Goal: Task Accomplishment & Management: Manage account settings

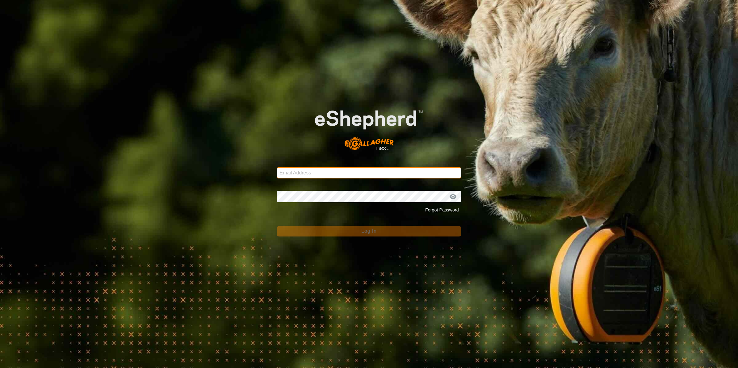
click at [360, 172] on input "Email Address" at bounding box center [369, 172] width 185 height 11
type input "[PERSON_NAME][EMAIL_ADDRESS][DOMAIN_NAME]"
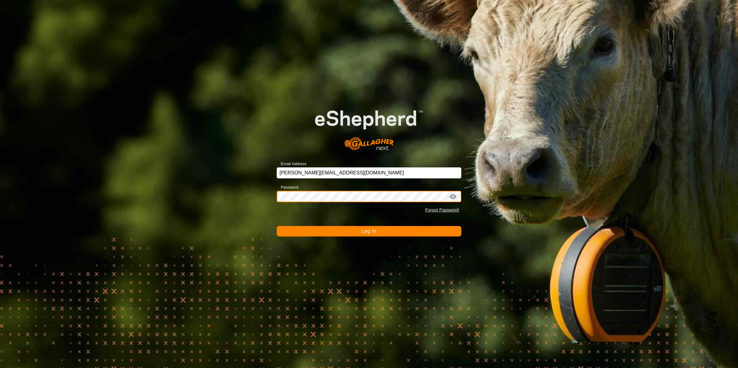
click at [277, 226] on button "Log In" at bounding box center [369, 231] width 185 height 11
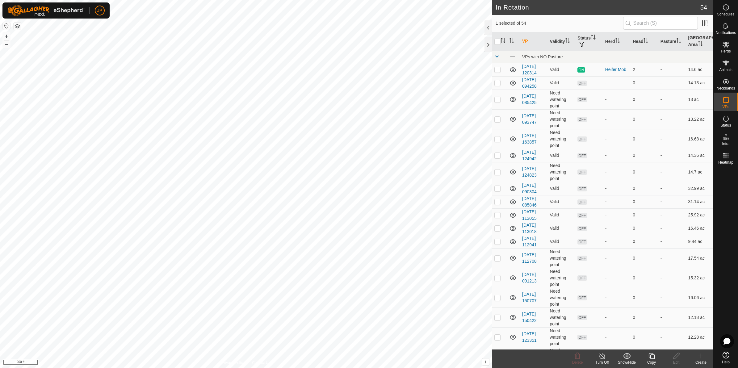
click at [652, 359] on icon at bounding box center [652, 355] width 8 height 7
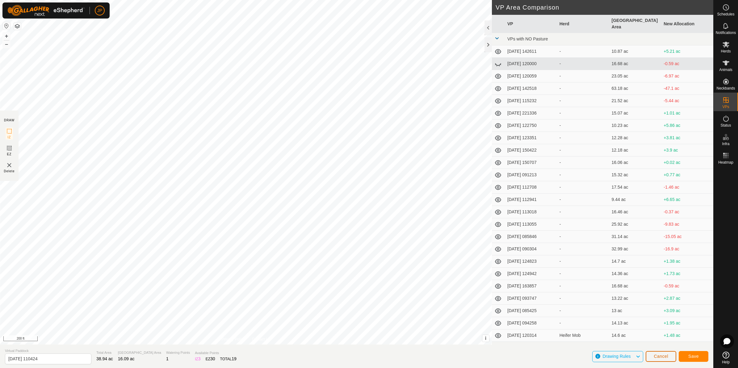
click at [663, 354] on span "Cancel" at bounding box center [661, 356] width 15 height 5
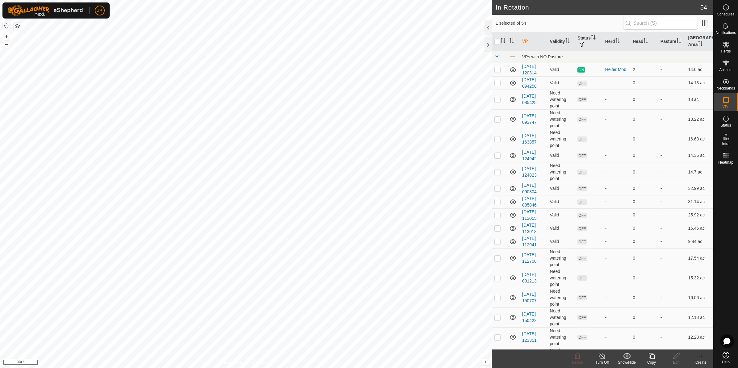
checkbox input "false"
checkbox input "true"
click at [498, 54] on span at bounding box center [497, 56] width 5 height 5
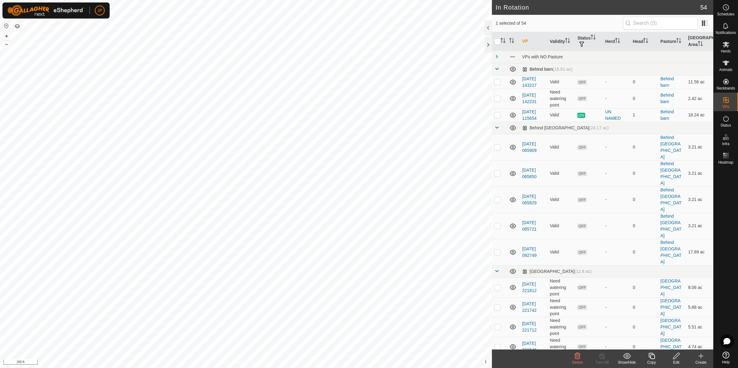
checkbox input "true"
checkbox input "false"
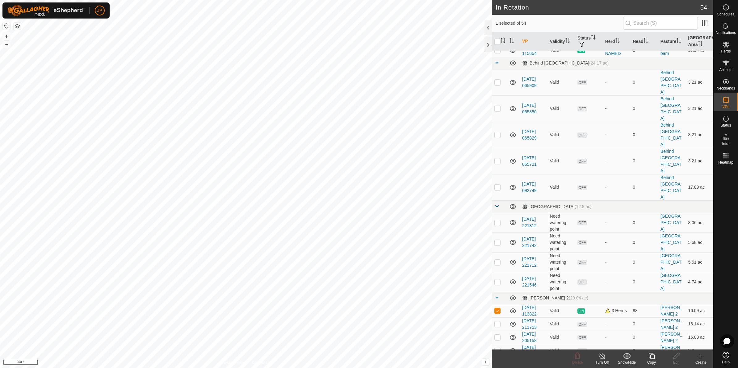
scroll to position [77, 0]
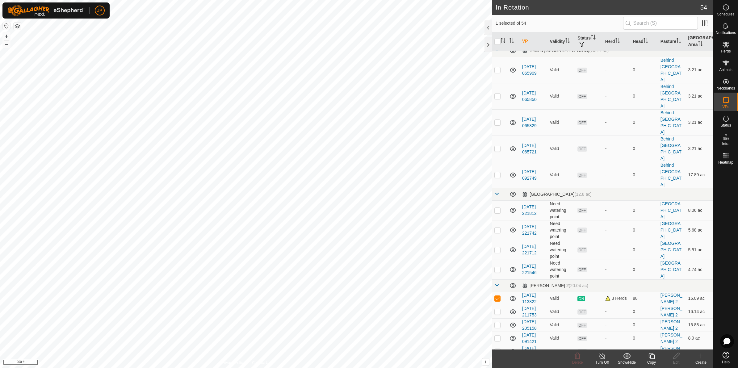
click at [651, 355] on icon at bounding box center [652, 355] width 8 height 7
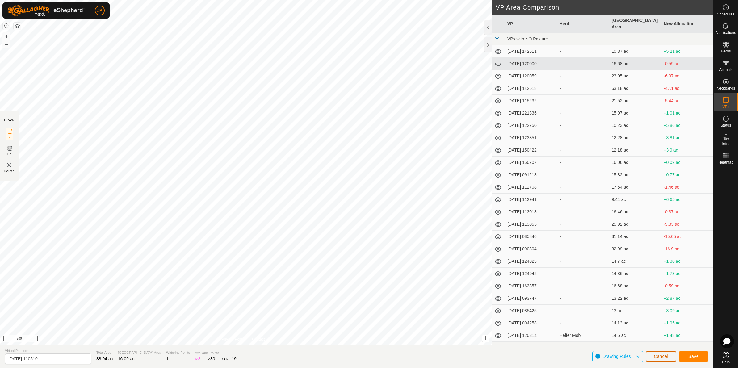
click at [656, 356] on span "Cancel" at bounding box center [661, 356] width 15 height 5
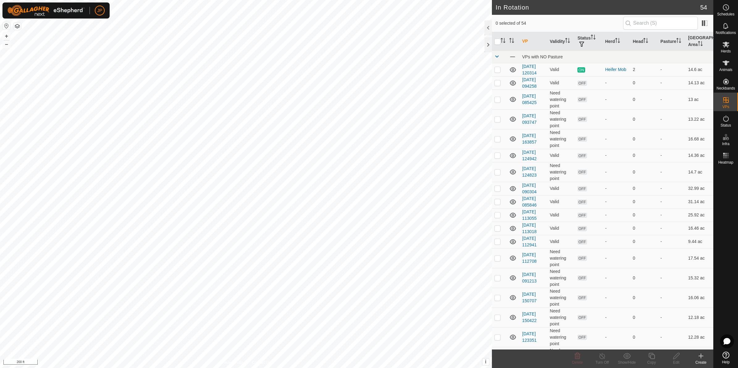
checkbox input "true"
click at [651, 357] on icon at bounding box center [652, 355] width 8 height 7
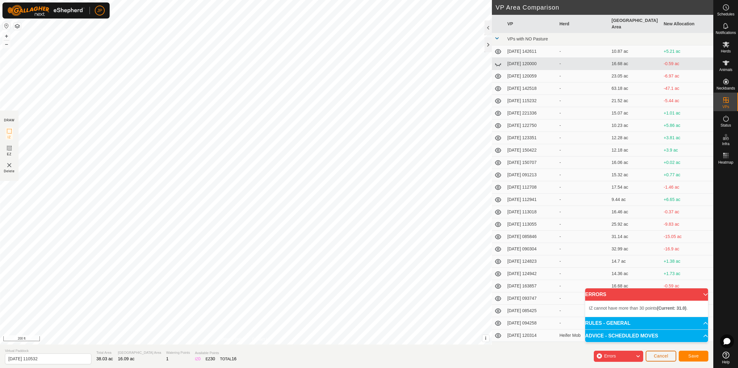
click at [654, 356] on button "Cancel" at bounding box center [661, 356] width 31 height 11
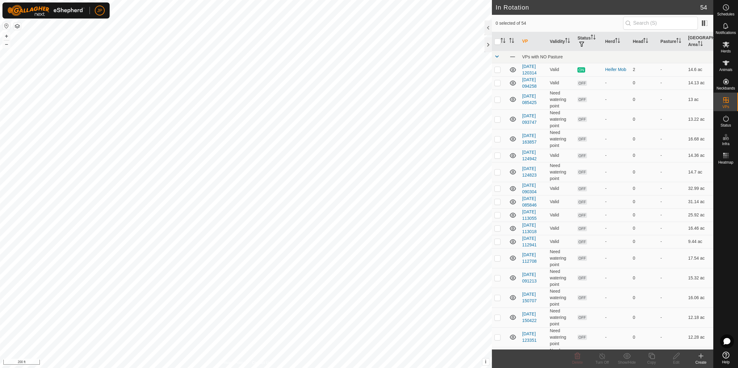
click at [201, 0] on html "JP Schedules Notifications Herds Animals Neckbands VPs Status Infra Heatmap Hel…" at bounding box center [369, 184] width 738 height 368
checkbox input "true"
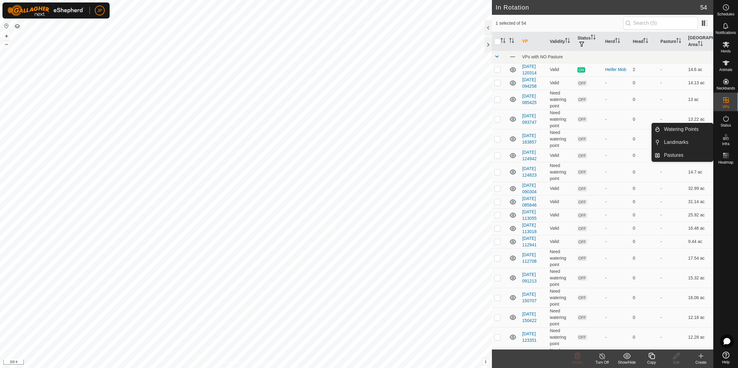
click at [651, 360] on div "Copy" at bounding box center [651, 363] width 25 height 6
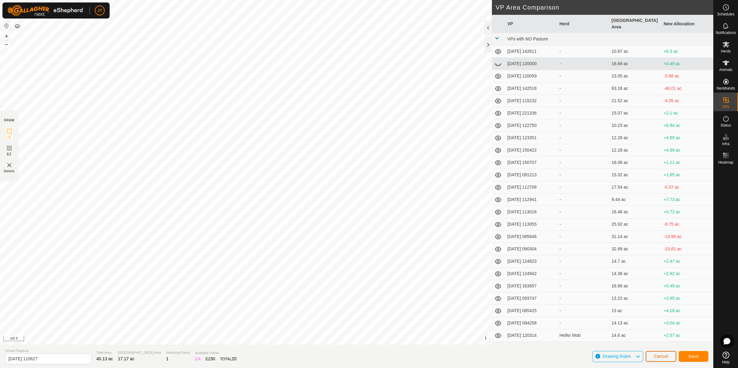
click at [652, 352] on button "Cancel" at bounding box center [661, 356] width 31 height 11
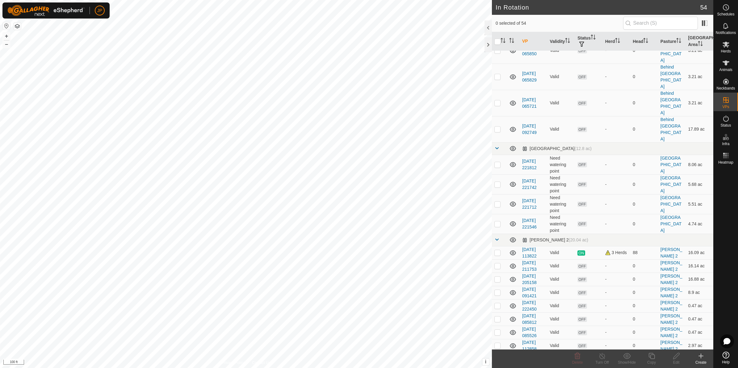
scroll to position [541, 0]
click at [499, 249] on p-checkbox at bounding box center [498, 251] width 6 height 5
checkbox input "true"
click at [651, 356] on icon at bounding box center [652, 355] width 8 height 7
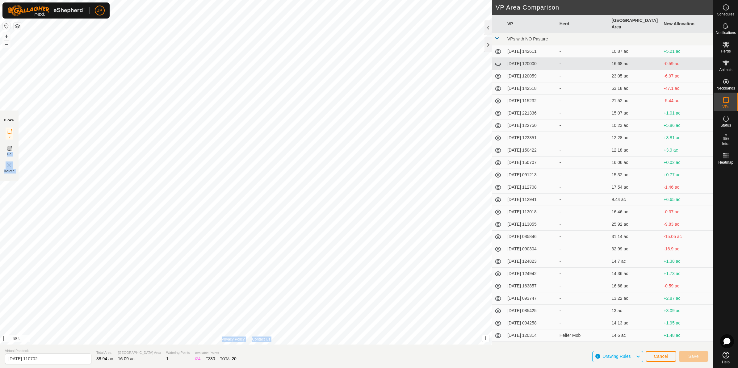
click at [371, 218] on div "DRAW IZ EZ Delete Privacy Policy Contact Us + – ⇧ i This application includes H…" at bounding box center [357, 172] width 714 height 345
click at [9, 132] on icon at bounding box center [9, 131] width 7 height 7
click at [8, 134] on icon at bounding box center [9, 131] width 7 height 7
click at [650, 355] on button "Cancel" at bounding box center [661, 356] width 31 height 11
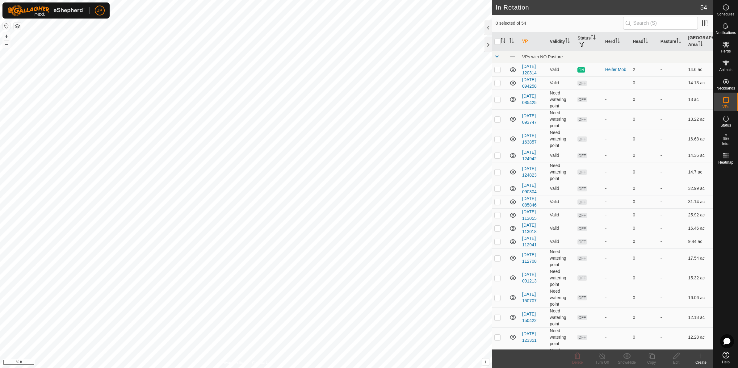
checkbox input "true"
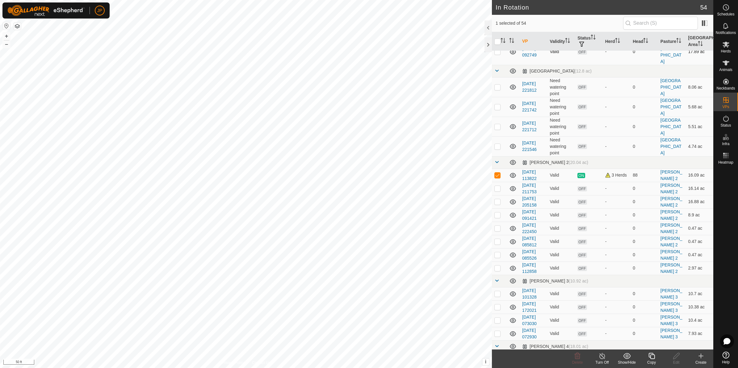
scroll to position [618, 0]
click at [532, 168] on link "[DATE] 113822" at bounding box center [529, 173] width 15 height 11
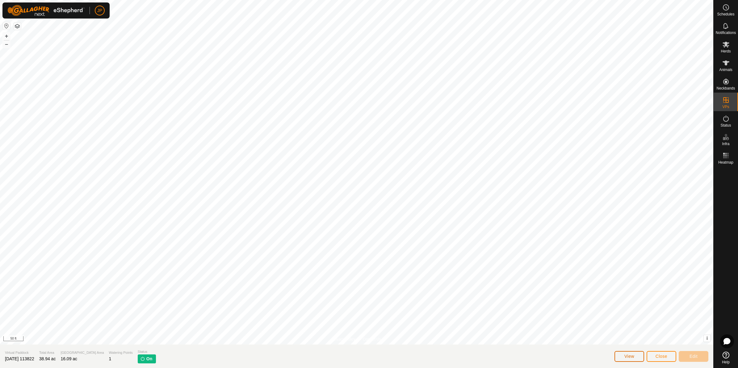
click at [636, 359] on button "View" at bounding box center [630, 356] width 30 height 11
click at [723, 102] on icon at bounding box center [726, 99] width 7 height 7
click at [657, 354] on span "Close" at bounding box center [662, 356] width 12 height 5
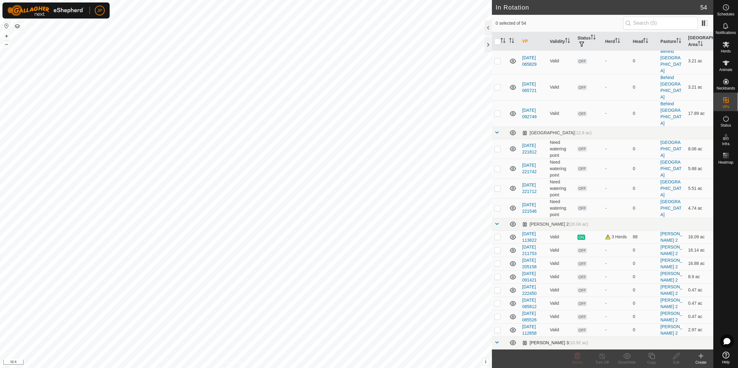
scroll to position [579, 0]
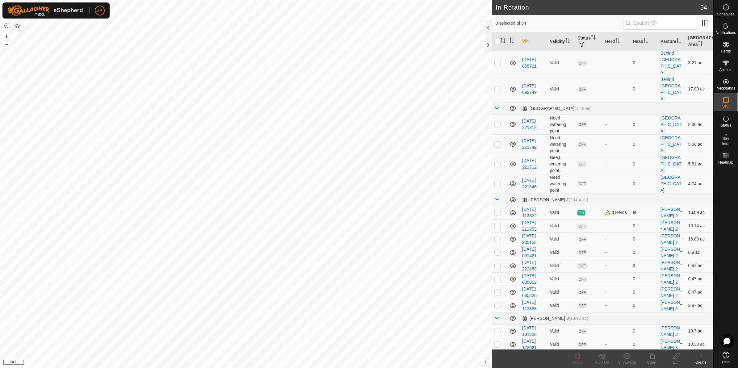
click at [498, 210] on p-checkbox at bounding box center [498, 212] width 6 height 5
checkbox input "true"
click at [654, 356] on icon at bounding box center [652, 355] width 8 height 7
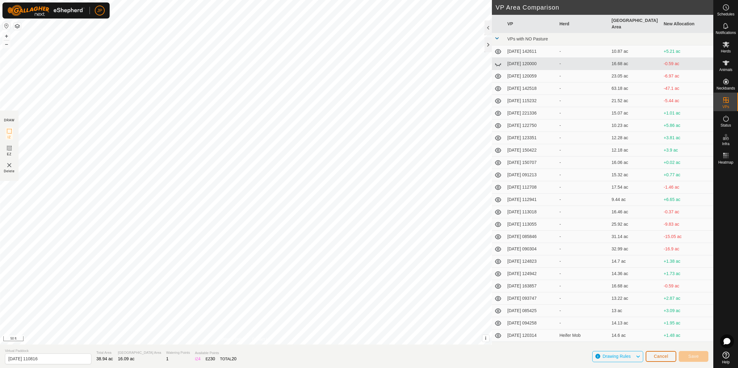
click at [654, 356] on button "Cancel" at bounding box center [661, 356] width 31 height 11
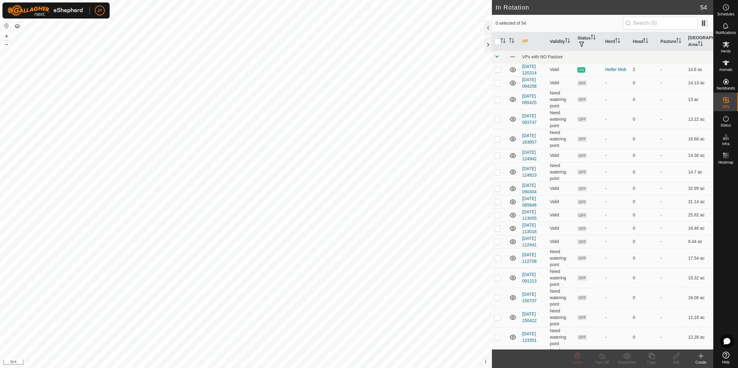
click at [702, 359] on icon at bounding box center [700, 355] width 7 height 7
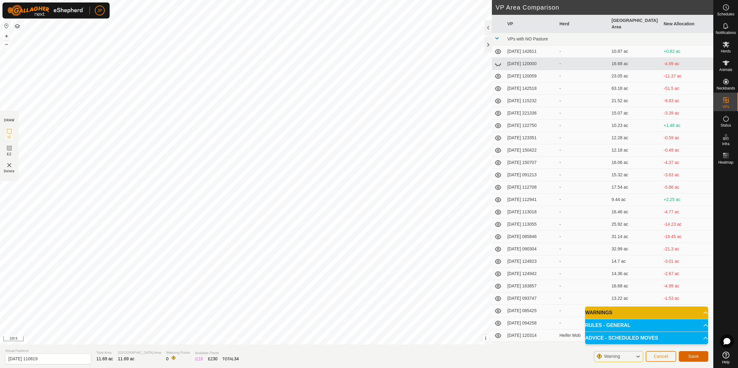
click at [694, 356] on span "Save" at bounding box center [694, 356] width 11 height 5
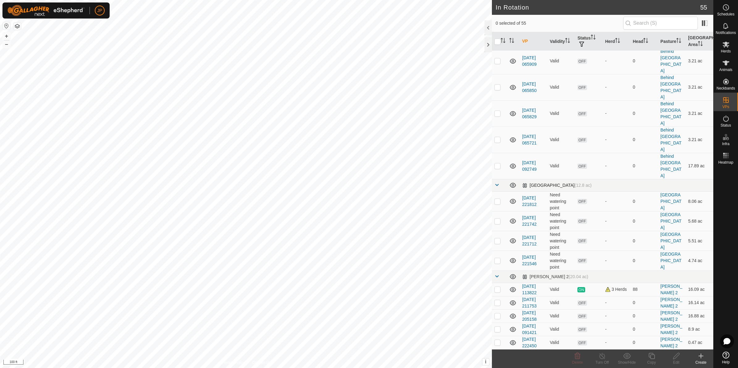
scroll to position [541, 0]
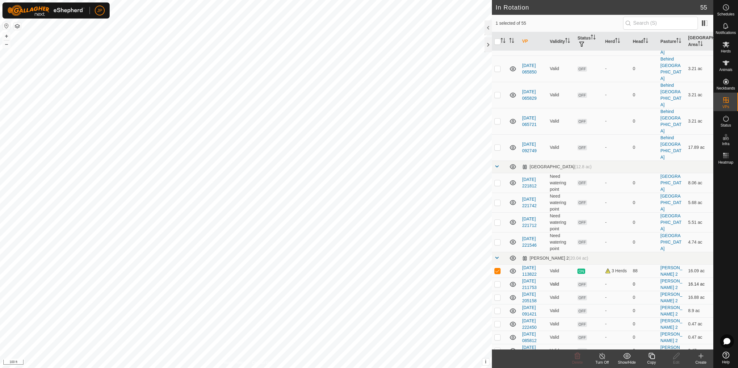
checkbox input "true"
checkbox input "false"
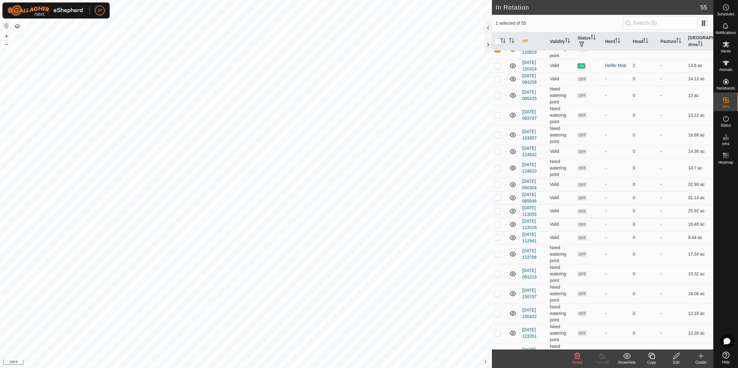
scroll to position [0, 0]
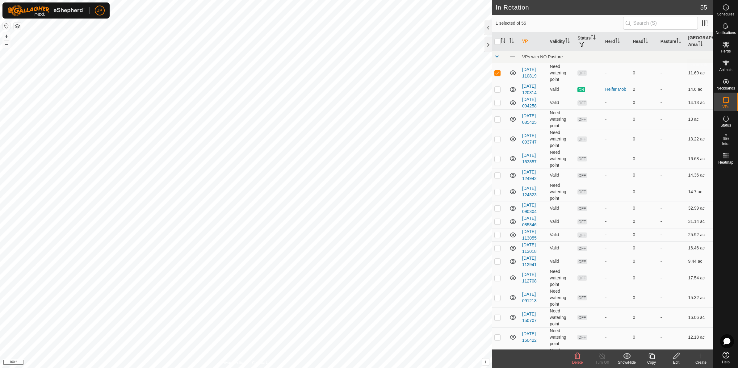
checkbox input "false"
checkbox input "true"
click at [726, 45] on icon at bounding box center [726, 45] width 7 height 6
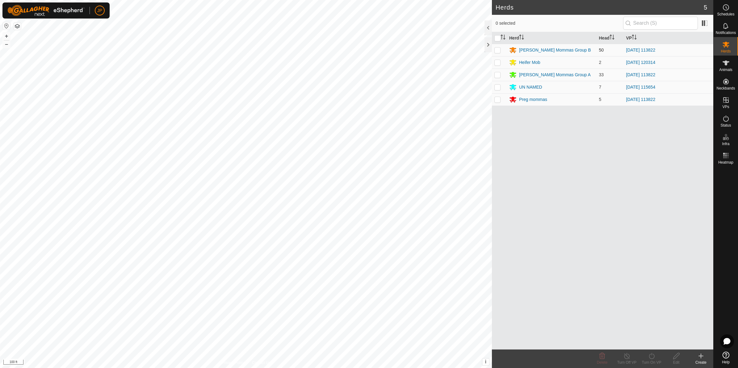
click at [498, 49] on p-checkbox at bounding box center [498, 50] width 6 height 5
checkbox input "true"
click at [497, 74] on p-checkbox at bounding box center [498, 74] width 6 height 5
checkbox input "true"
click at [496, 98] on p-checkbox at bounding box center [498, 99] width 6 height 5
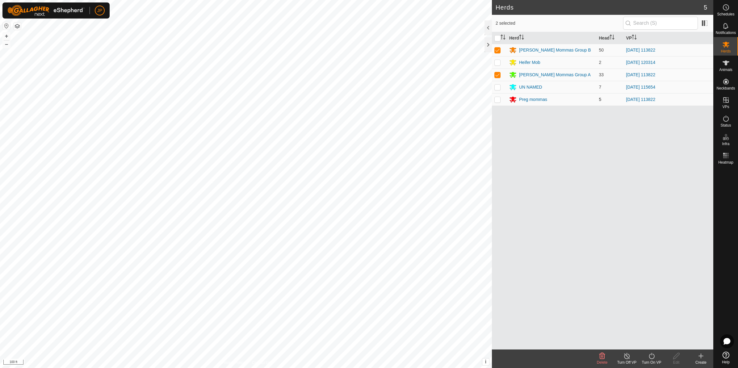
checkbox input "true"
click at [649, 358] on icon at bounding box center [652, 355] width 8 height 7
click at [653, 337] on link "Now" at bounding box center [670, 343] width 61 height 12
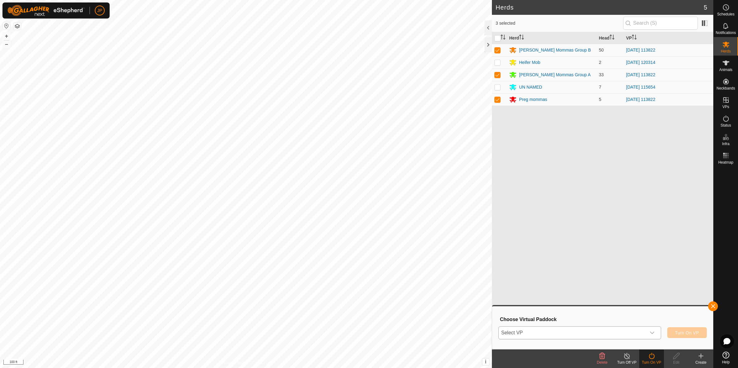
click at [642, 332] on span "Select VP" at bounding box center [572, 333] width 147 height 12
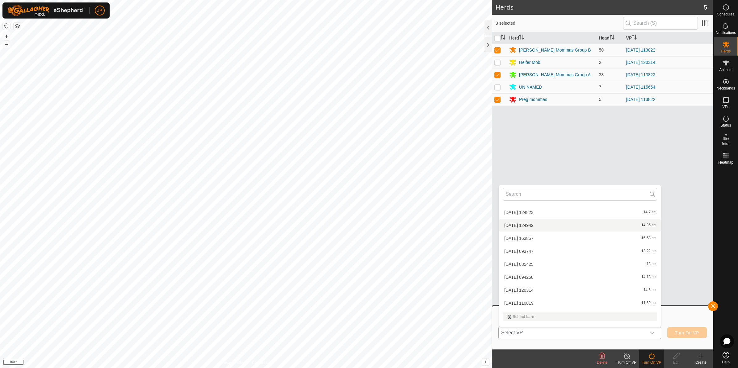
scroll to position [270, 0]
click at [547, 265] on li "[DATE] 110819 11.69 ac" at bounding box center [580, 265] width 162 height 12
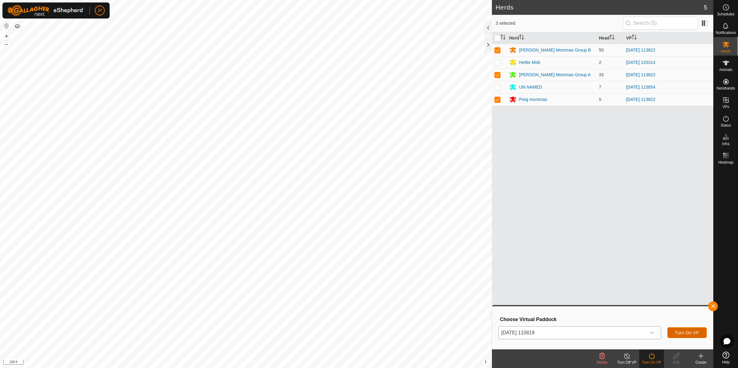
click at [697, 331] on span "Turn On VP" at bounding box center [687, 333] width 24 height 5
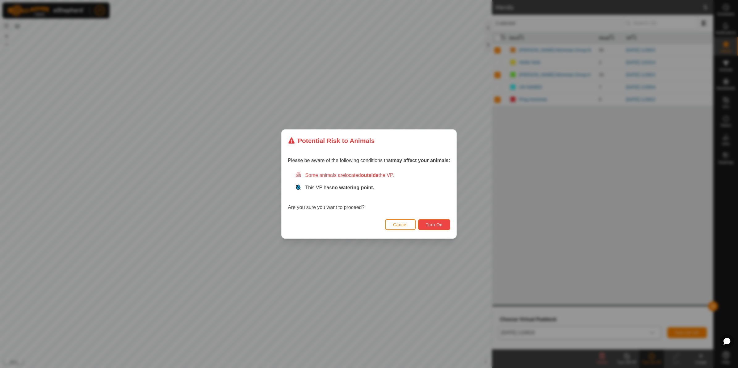
click at [425, 223] on button "Turn On" at bounding box center [434, 224] width 32 height 11
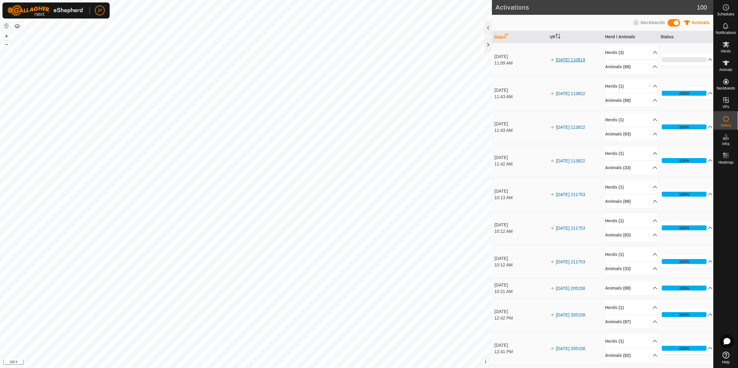
click at [566, 61] on link "[DATE] 110819" at bounding box center [570, 59] width 29 height 5
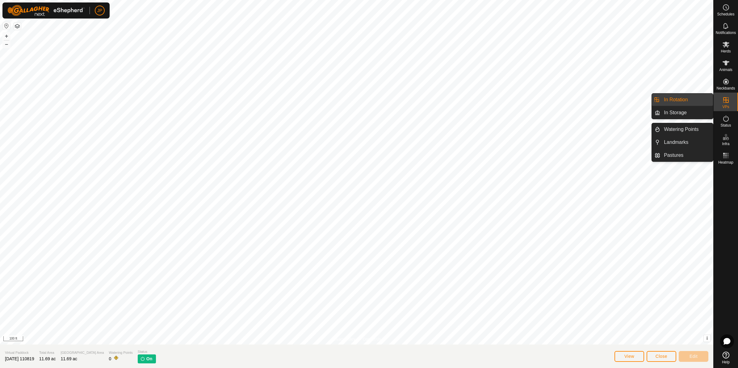
click at [731, 138] on es-infrastructure-svg-icon at bounding box center [726, 137] width 11 height 10
click at [683, 126] on link "Watering Points" at bounding box center [686, 129] width 53 height 12
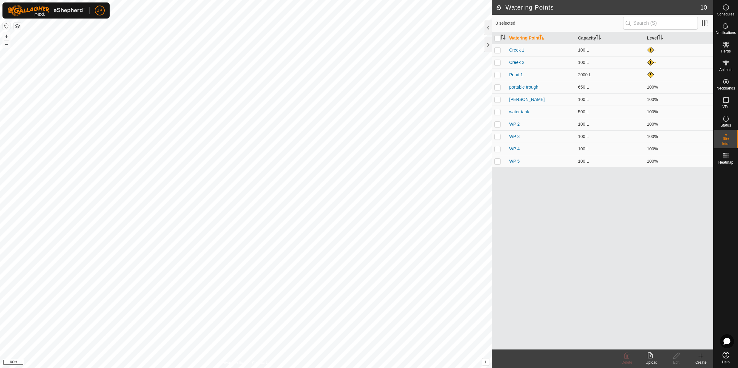
click at [703, 356] on icon at bounding box center [700, 355] width 7 height 7
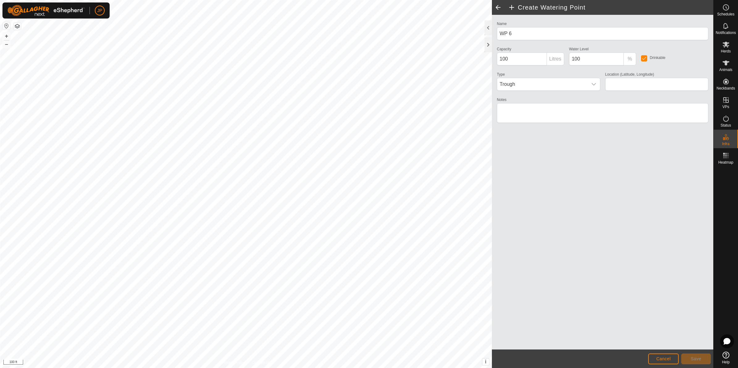
type input "44.435381, -78.555138"
click at [703, 358] on button "Save" at bounding box center [696, 359] width 30 height 11
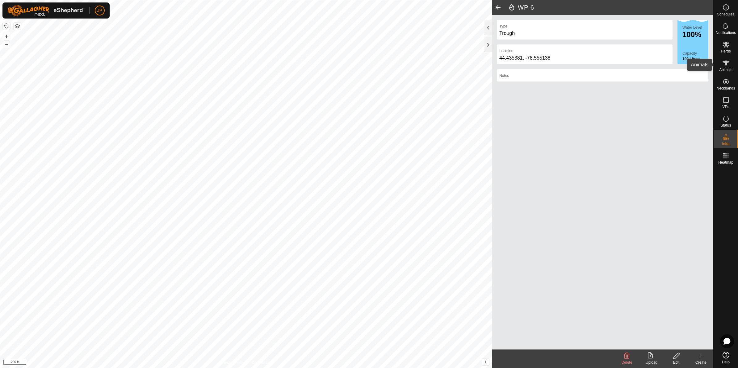
click at [731, 65] on es-animals-svg-icon at bounding box center [726, 63] width 11 height 10
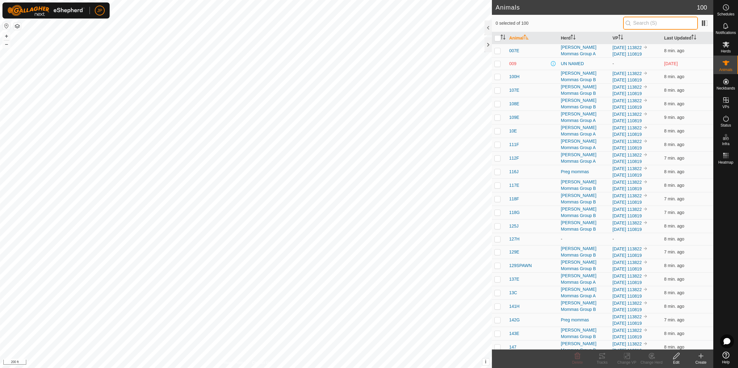
click at [671, 25] on input "text" at bounding box center [660, 23] width 75 height 13
click at [728, 84] on icon at bounding box center [726, 81] width 7 height 7
click at [696, 94] on link "Monitor Neckbands" at bounding box center [682, 93] width 61 height 12
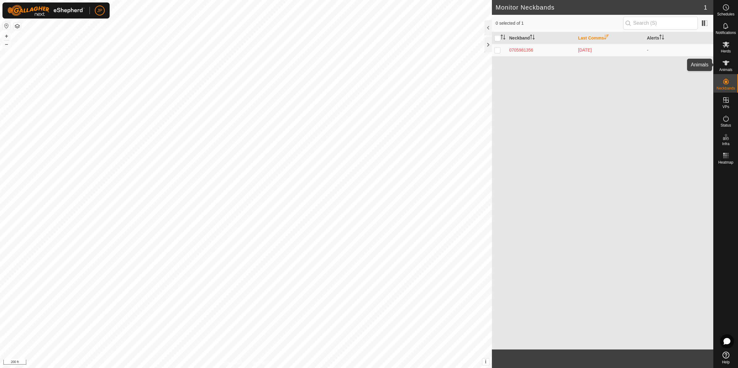
click at [725, 69] on span "Animals" at bounding box center [725, 70] width 13 height 4
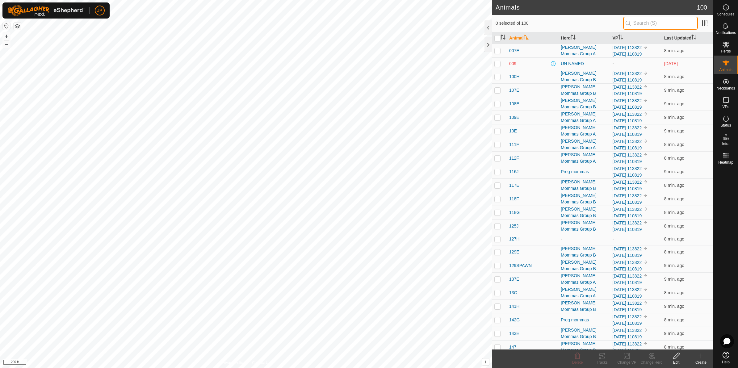
click at [669, 21] on input "text" at bounding box center [660, 23] width 75 height 13
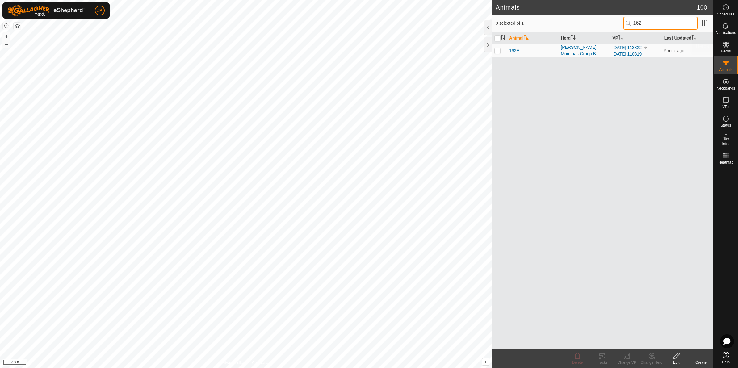
type input "162"
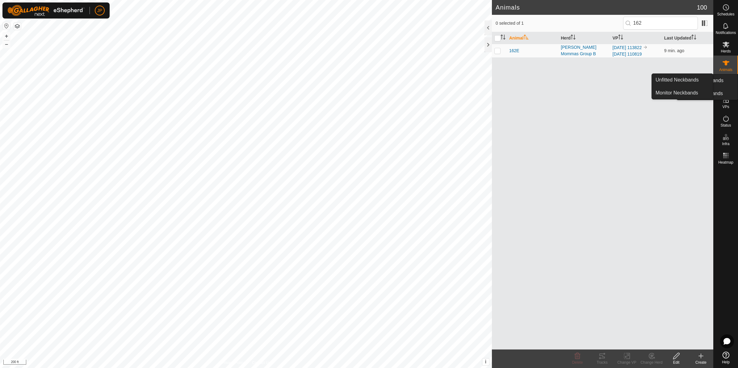
click at [728, 81] on icon at bounding box center [726, 81] width 7 height 7
click at [686, 88] on link "Monitor Neckbands" at bounding box center [682, 93] width 61 height 12
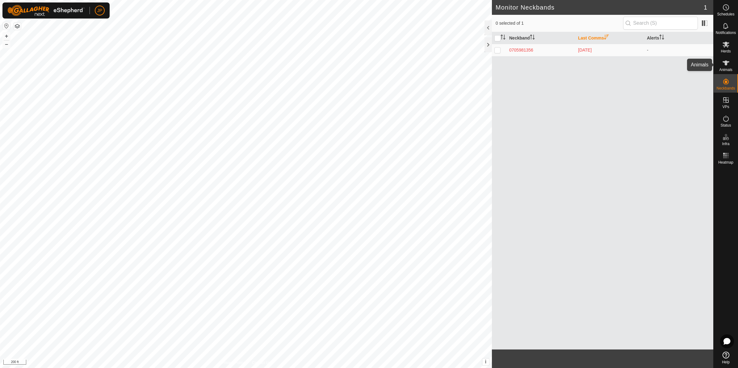
click at [726, 65] on icon at bounding box center [726, 63] width 7 height 5
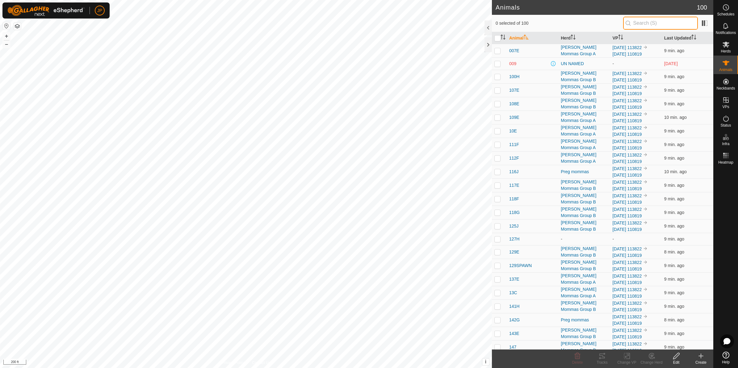
click at [671, 23] on input "text" at bounding box center [660, 23] width 75 height 13
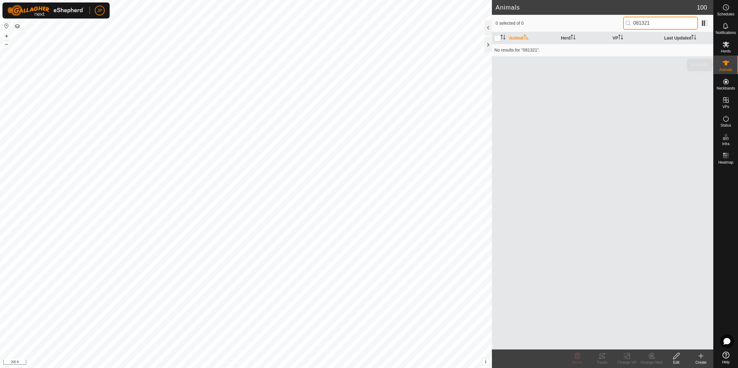
type input "081321"
drag, startPoint x: 732, startPoint y: 74, endPoint x: 733, endPoint y: 81, distance: 6.6
click at [733, 81] on div "Neckbands" at bounding box center [726, 83] width 24 height 19
click at [700, 76] on link "Unfitted Neckbands" at bounding box center [682, 80] width 61 height 12
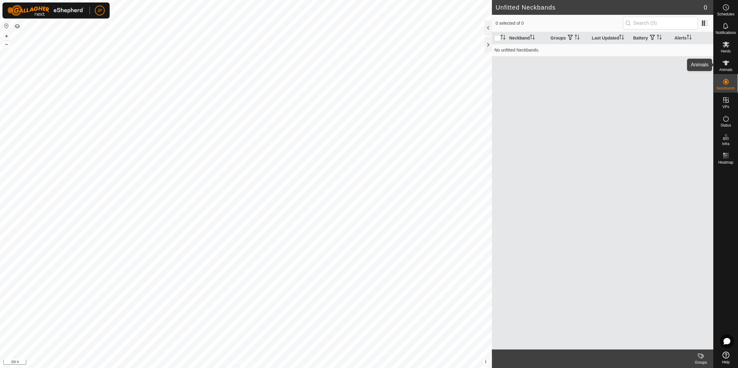
click at [726, 65] on icon at bounding box center [726, 62] width 7 height 7
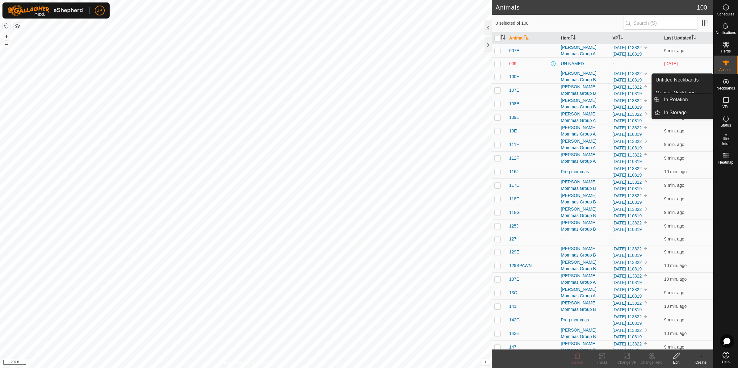
click at [678, 358] on icon at bounding box center [677, 355] width 8 height 7
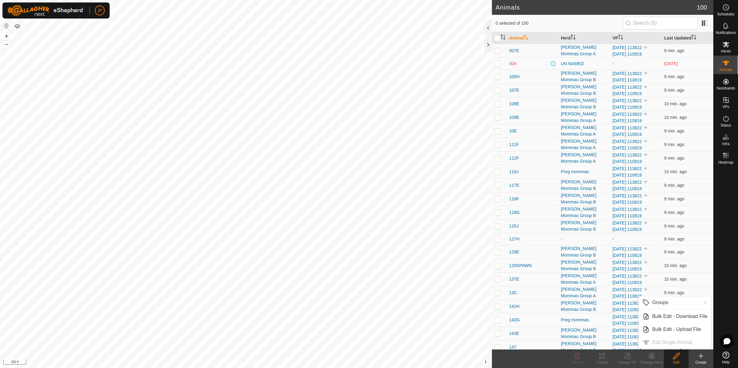
click at [674, 344] on ul "Groups Clear Groups Manage Groups Bulk Edit - Download File Bulk Edit - Upload …" at bounding box center [675, 323] width 73 height 52
click at [682, 359] on edit-svg-icon at bounding box center [676, 355] width 25 height 7
checkbox input "true"
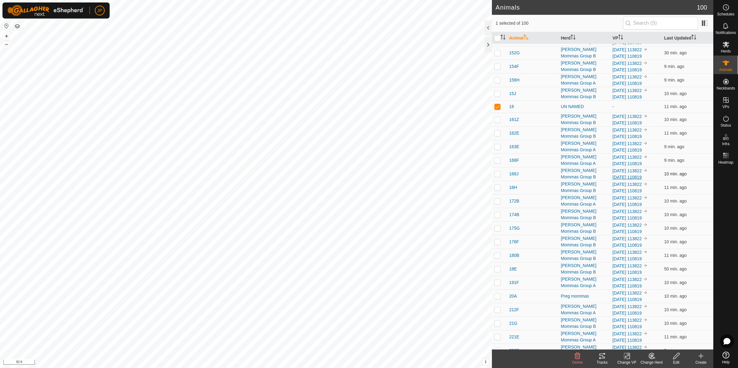
scroll to position [386, 0]
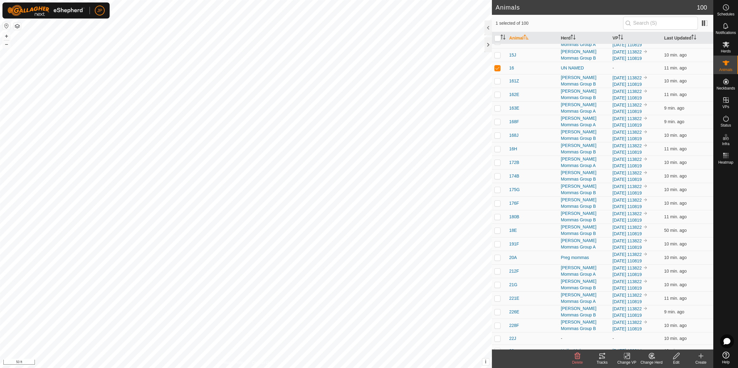
click at [674, 358] on icon at bounding box center [677, 355] width 8 height 7
click at [675, 344] on link "Edit Single Animal" at bounding box center [675, 342] width 73 height 12
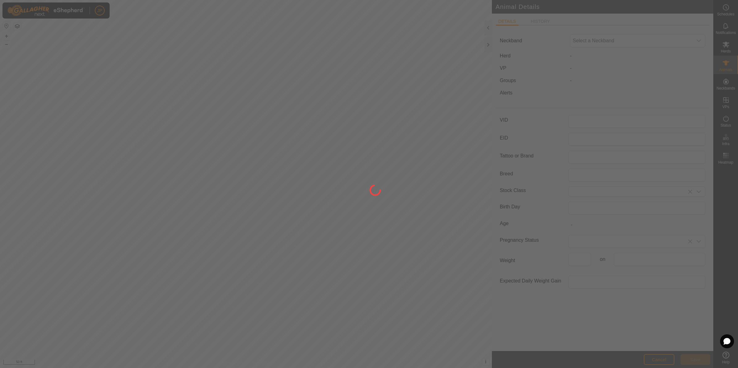
type input "16"
type input "0"
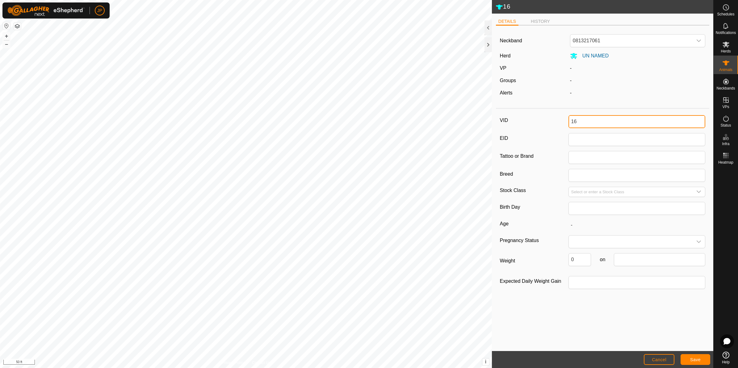
drag, startPoint x: 597, startPoint y: 117, endPoint x: 561, endPoint y: 118, distance: 36.2
click at [561, 118] on div "VID 16" at bounding box center [603, 121] width 206 height 13
click at [688, 359] on button "Save" at bounding box center [696, 359] width 30 height 11
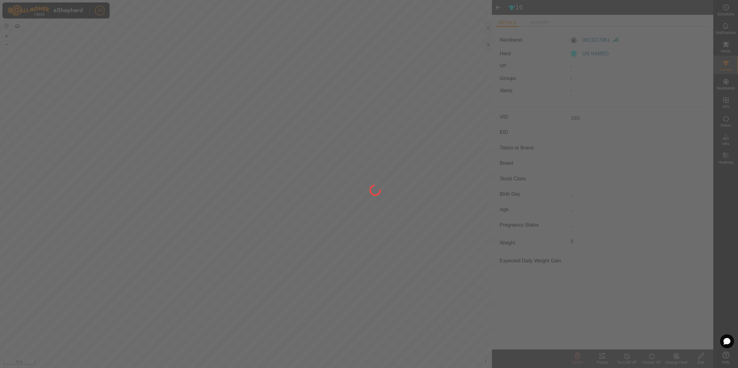
type input "16"
type input "-"
type input "0 kg"
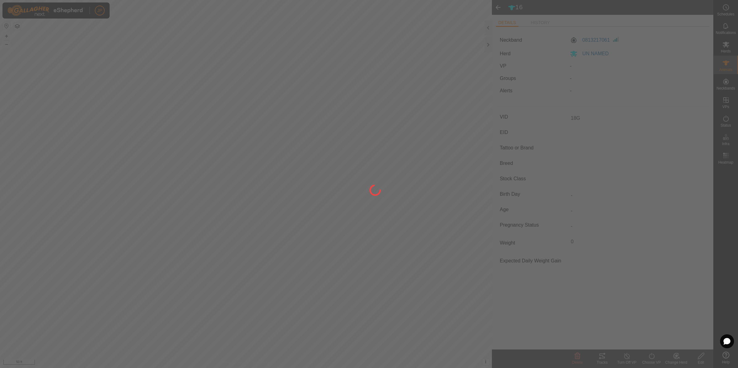
type input "-"
type input "18G"
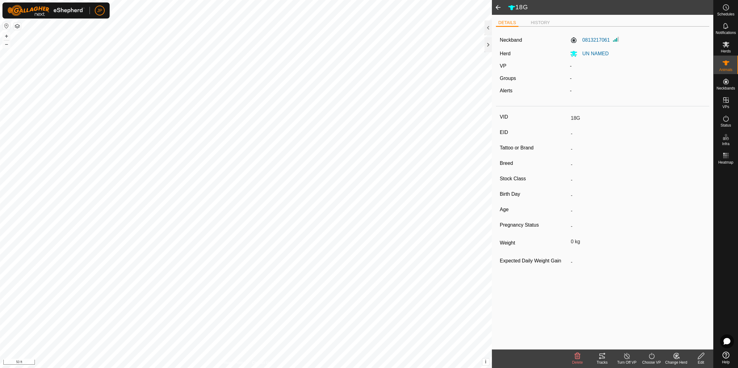
click at [676, 357] on icon at bounding box center [676, 357] width 2 height 2
click at [683, 329] on link "Choose Herd..." at bounding box center [694, 330] width 61 height 12
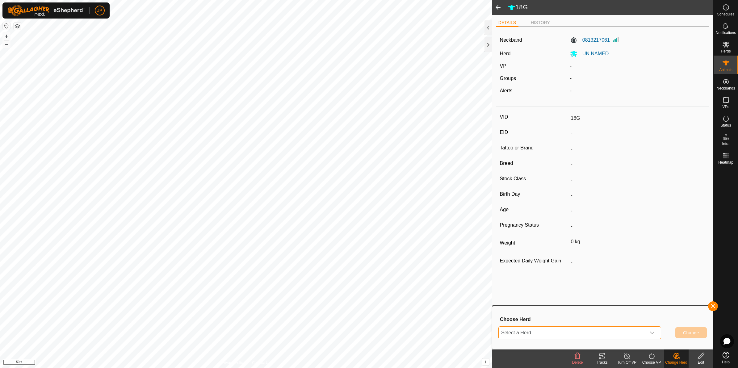
click at [569, 331] on span "Select a Herd" at bounding box center [572, 333] width 147 height 12
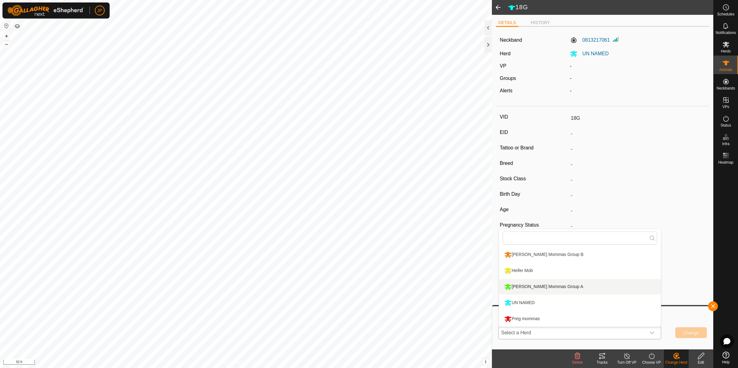
click at [554, 282] on li "[PERSON_NAME] Mommas Group A" at bounding box center [580, 286] width 162 height 15
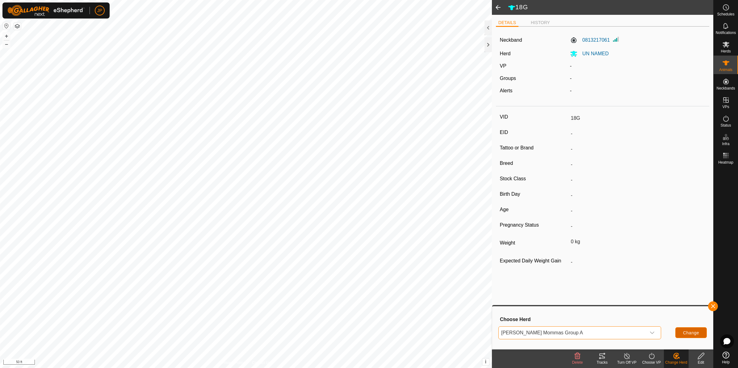
click at [685, 331] on span "Change" at bounding box center [691, 333] width 16 height 5
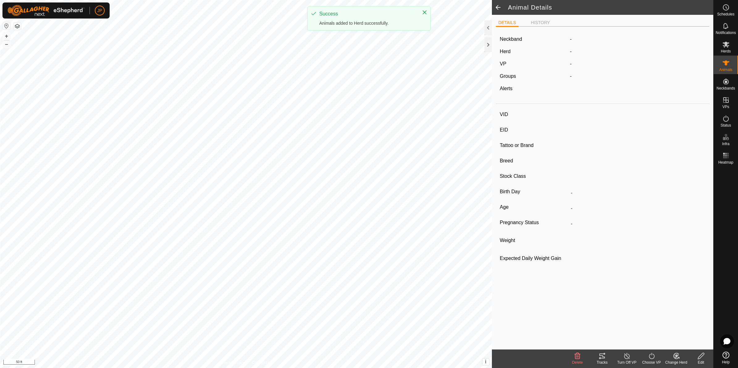
type input "84"
type input "-"
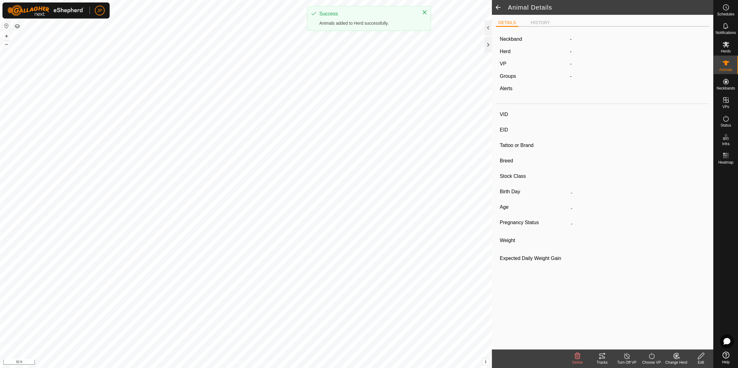
type input "0 kg"
type input "-"
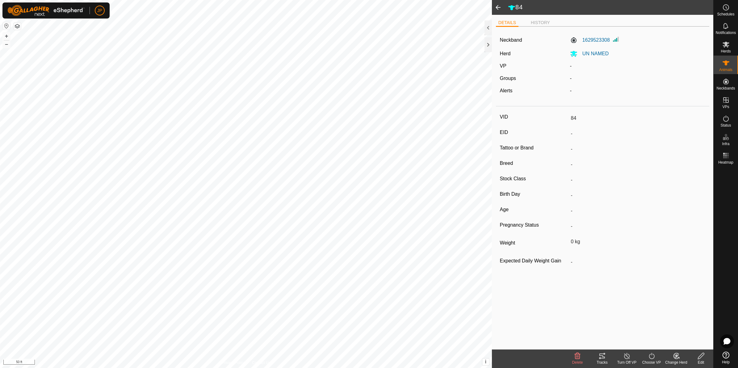
click at [702, 355] on icon at bounding box center [701, 355] width 8 height 7
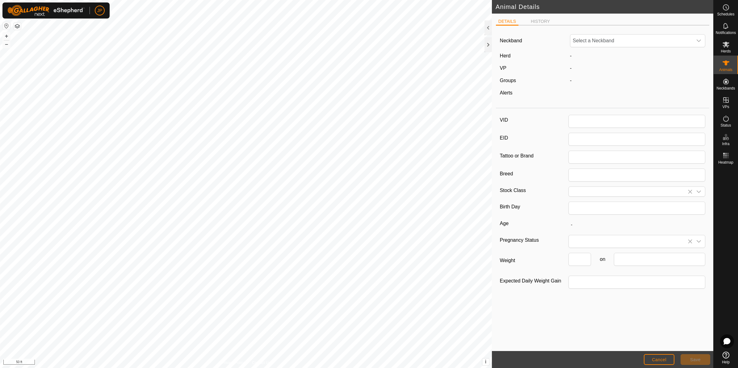
type input "84"
type input "0"
drag, startPoint x: 601, startPoint y: 121, endPoint x: 497, endPoint y: 121, distance: 104.1
click at [498, 120] on div "VID 84 EID Tattoo or Brand Breed Stock Class Birth Day Age - Pregnancy Status W…" at bounding box center [602, 204] width 213 height 187
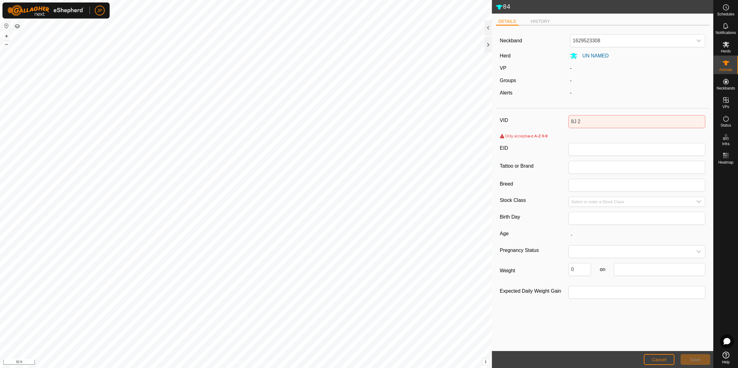
click at [573, 317] on div "Neckband 1629523308 Herd UN NAMED VP - Groups - Alerts - VID 8J 2 Only accepts …" at bounding box center [602, 190] width 213 height 321
click at [583, 121] on input "8J 2" at bounding box center [637, 121] width 137 height 13
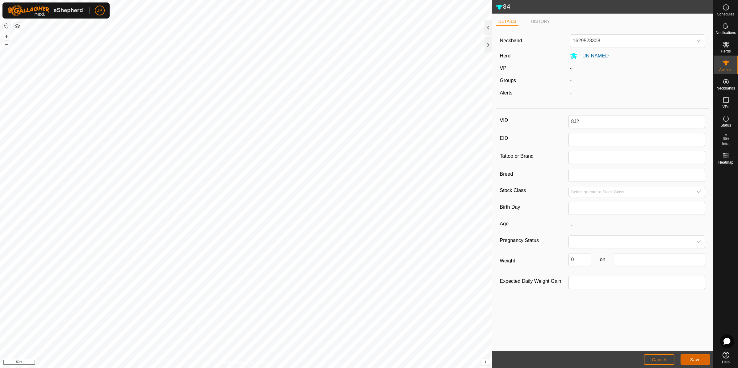
click at [689, 365] on button "Save" at bounding box center [696, 359] width 30 height 11
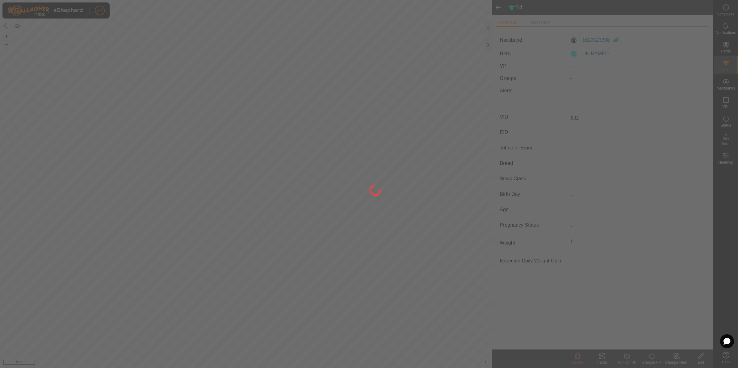
type input "84"
type input "-"
type input "0 kg"
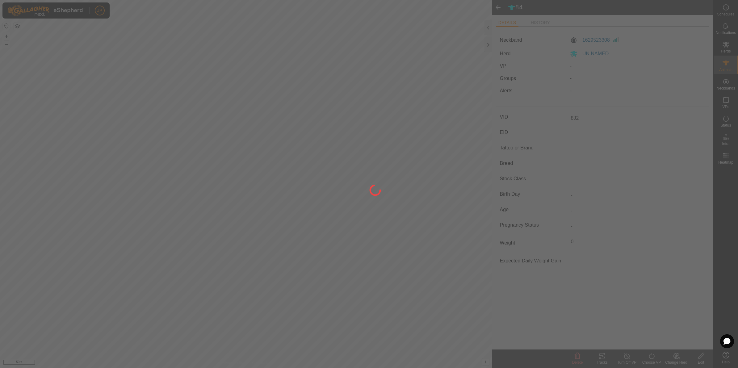
type input "-"
type input "8J2"
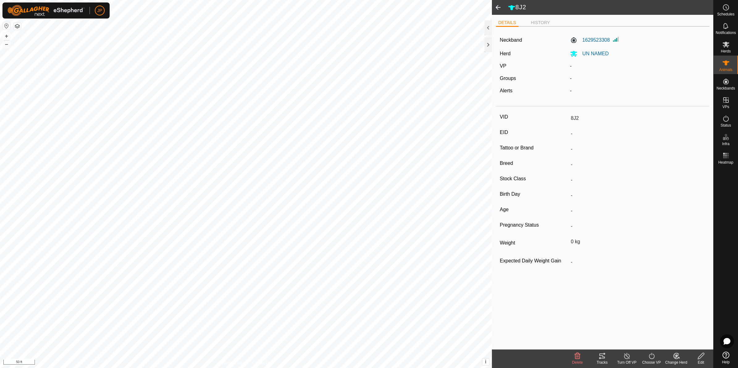
click at [675, 359] on icon at bounding box center [677, 355] width 8 height 7
click at [691, 328] on link "Choose Herd..." at bounding box center [694, 330] width 61 height 12
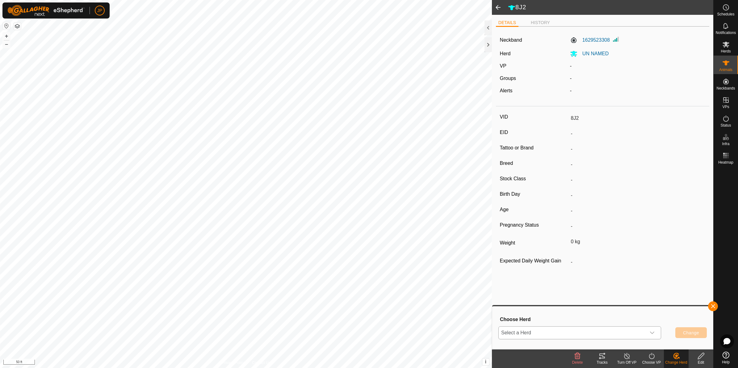
click at [651, 336] on div "dropdown trigger" at bounding box center [652, 333] width 12 height 12
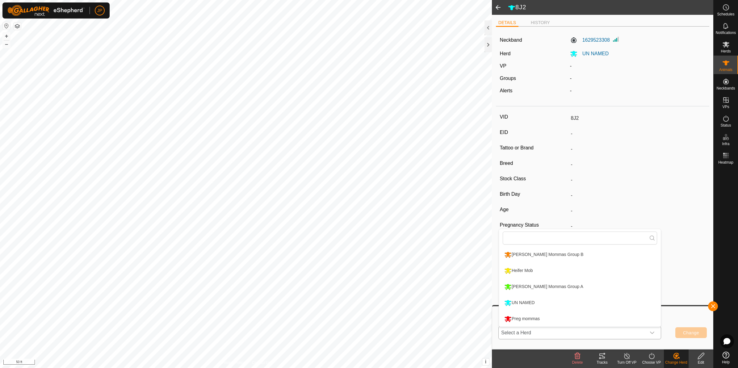
click at [583, 280] on li "[PERSON_NAME] Mommas Group A" at bounding box center [580, 286] width 162 height 15
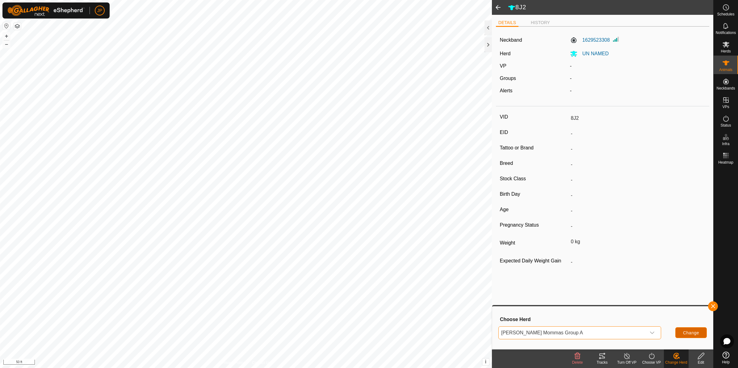
click at [689, 337] on button "Change" at bounding box center [692, 332] width 32 height 11
